Goal: Navigation & Orientation: Go to known website

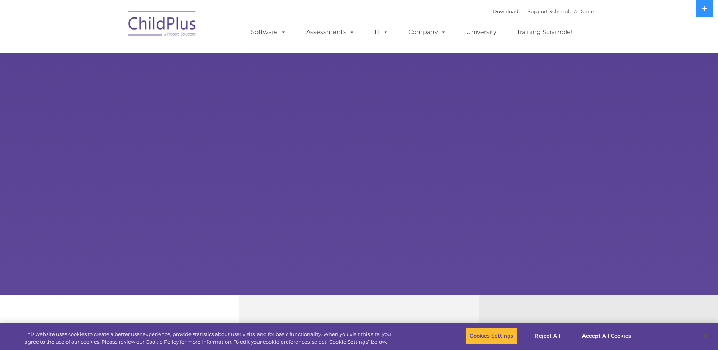
select select "MEDIUM"
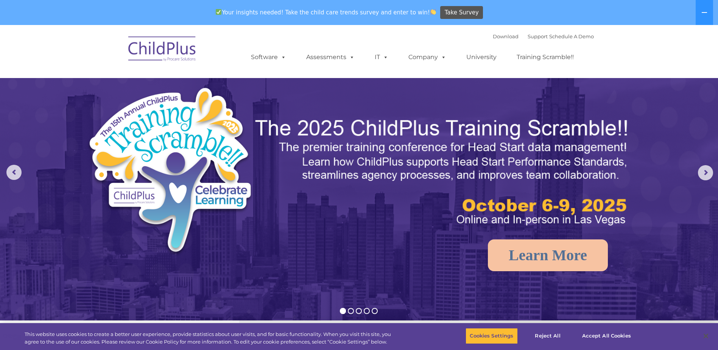
click at [163, 49] on img at bounding box center [163, 50] width 76 height 38
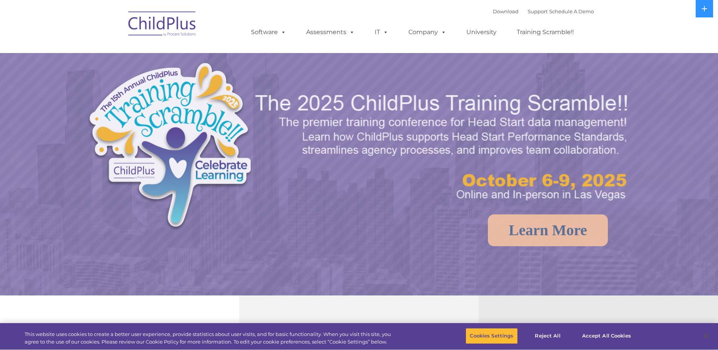
select select "MEDIUM"
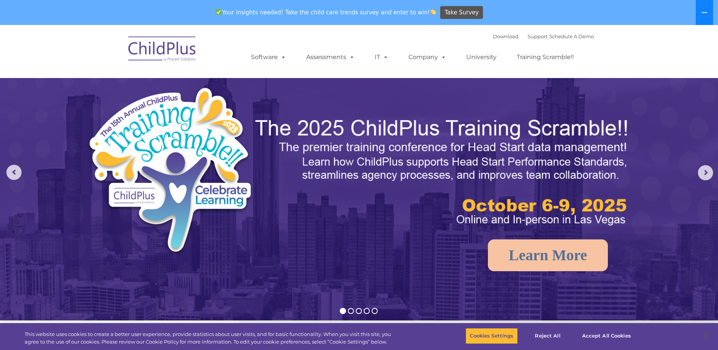
click at [703, 15] on icon at bounding box center [704, 12] width 6 height 6
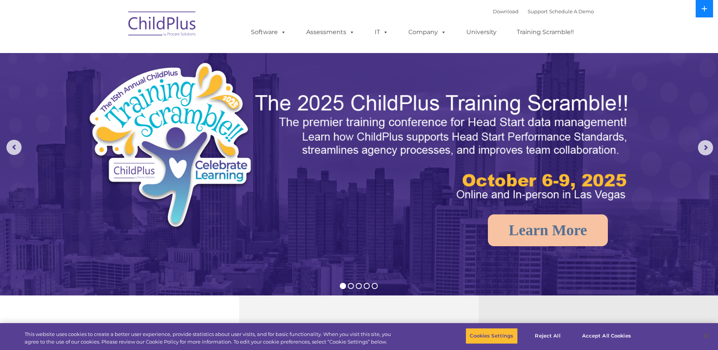
click at [705, 11] on icon at bounding box center [704, 8] width 5 height 5
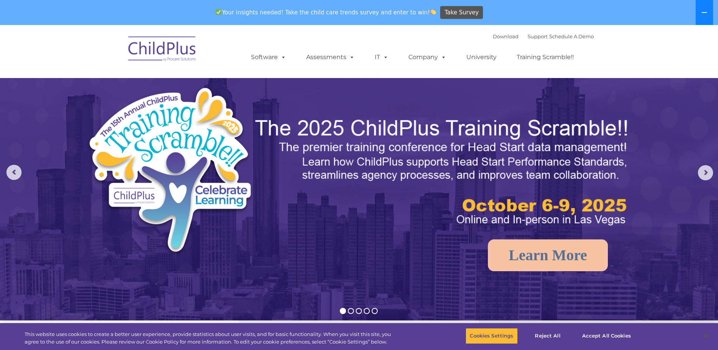
click at [705, 11] on icon at bounding box center [704, 12] width 6 height 6
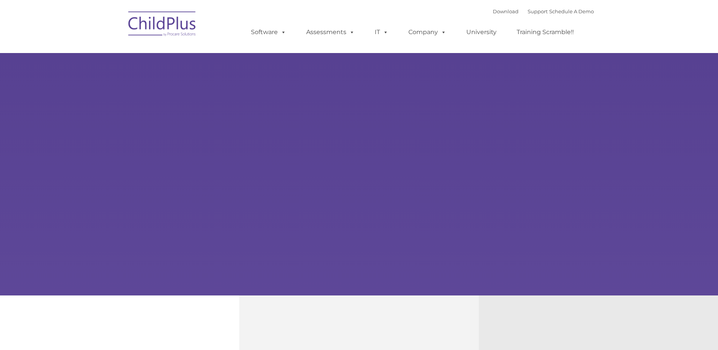
type input ""
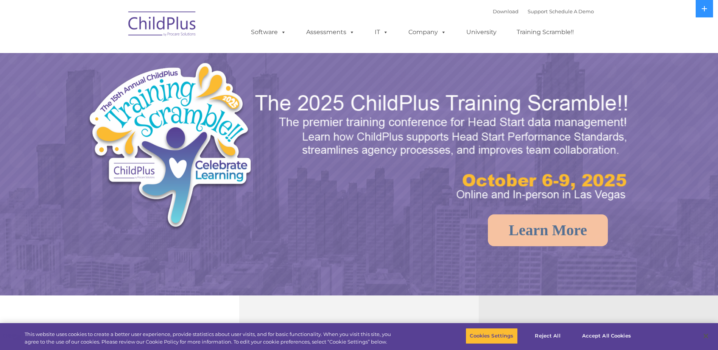
select select "MEDIUM"
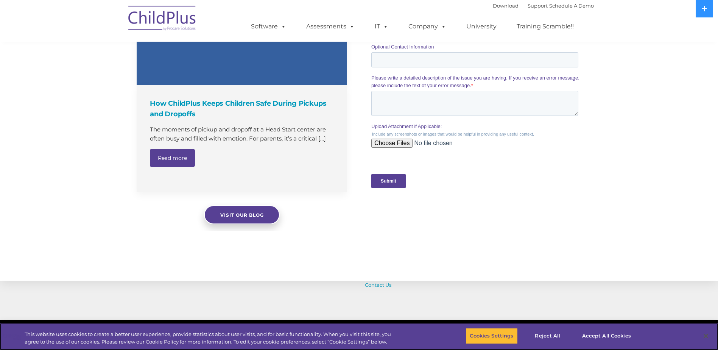
scroll to position [747, 0]
